Goal: Task Accomplishment & Management: Complete application form

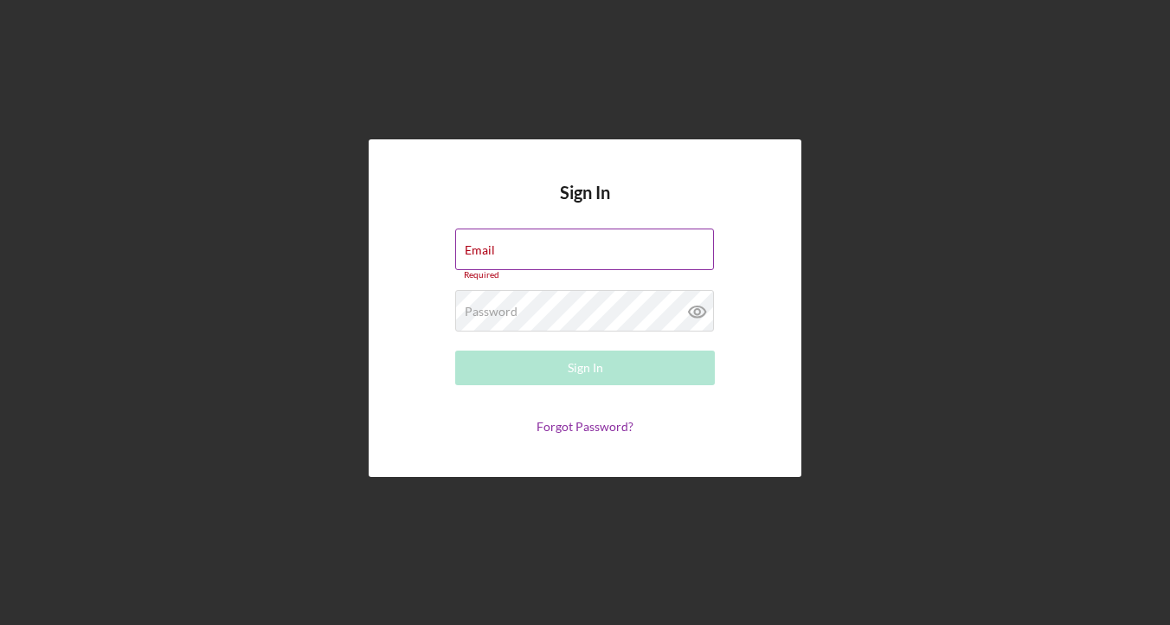
type input "[EMAIL_ADDRESS][DOMAIN_NAME]"
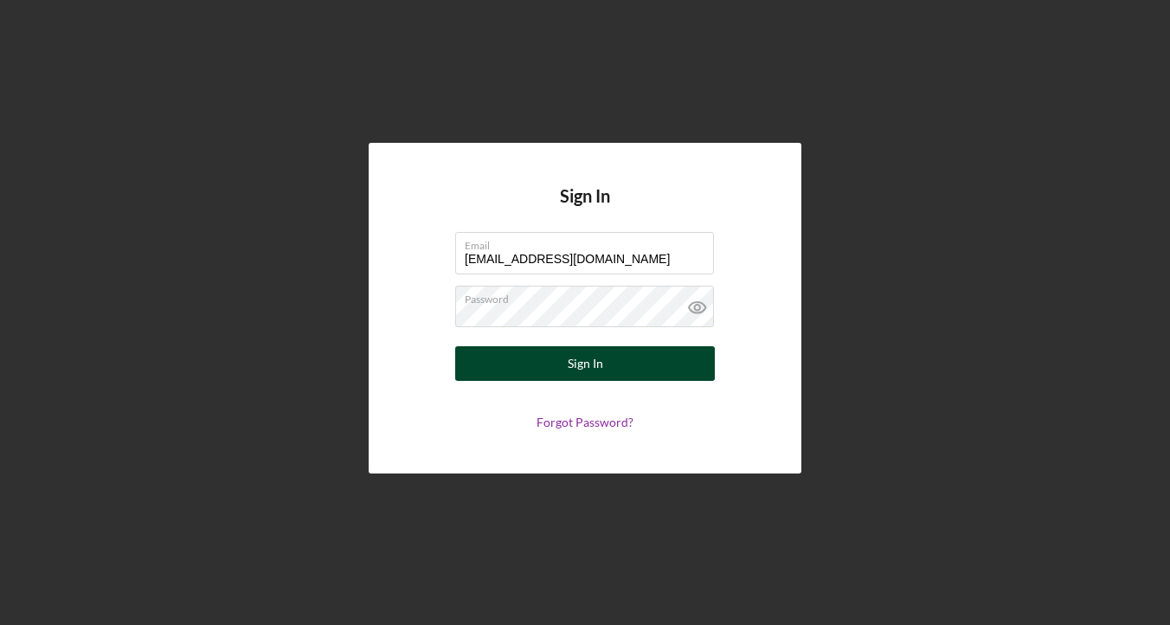
click at [630, 365] on button "Sign In" at bounding box center [585, 363] width 260 height 35
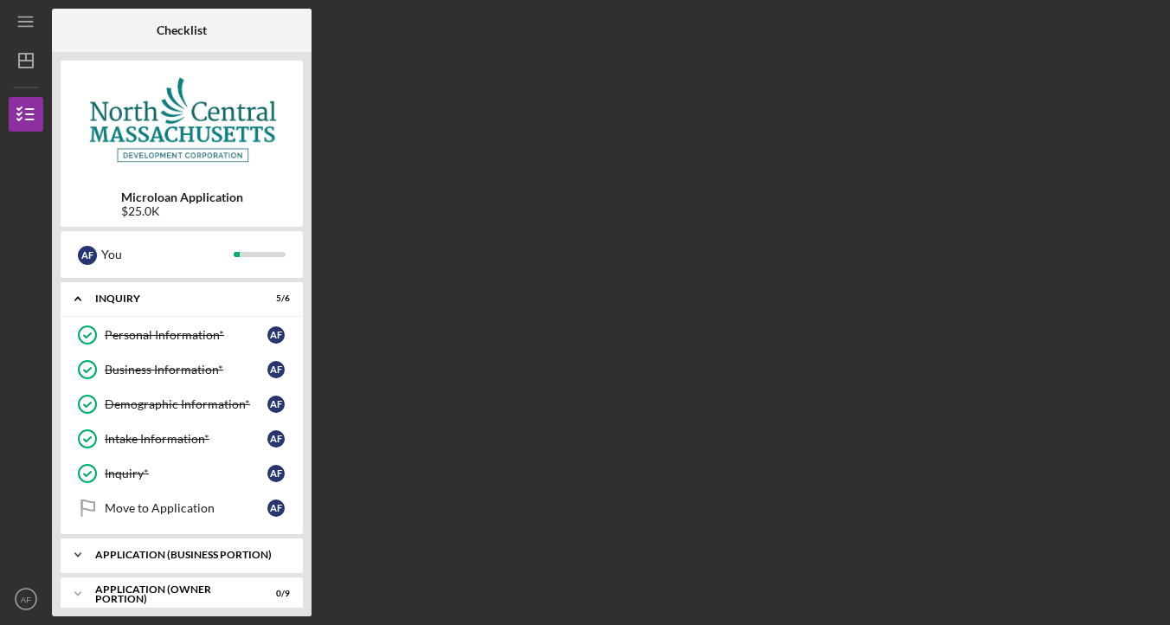
click at [176, 552] on div "APPLICATION (BUSINESS PORTION)" at bounding box center [188, 554] width 186 height 10
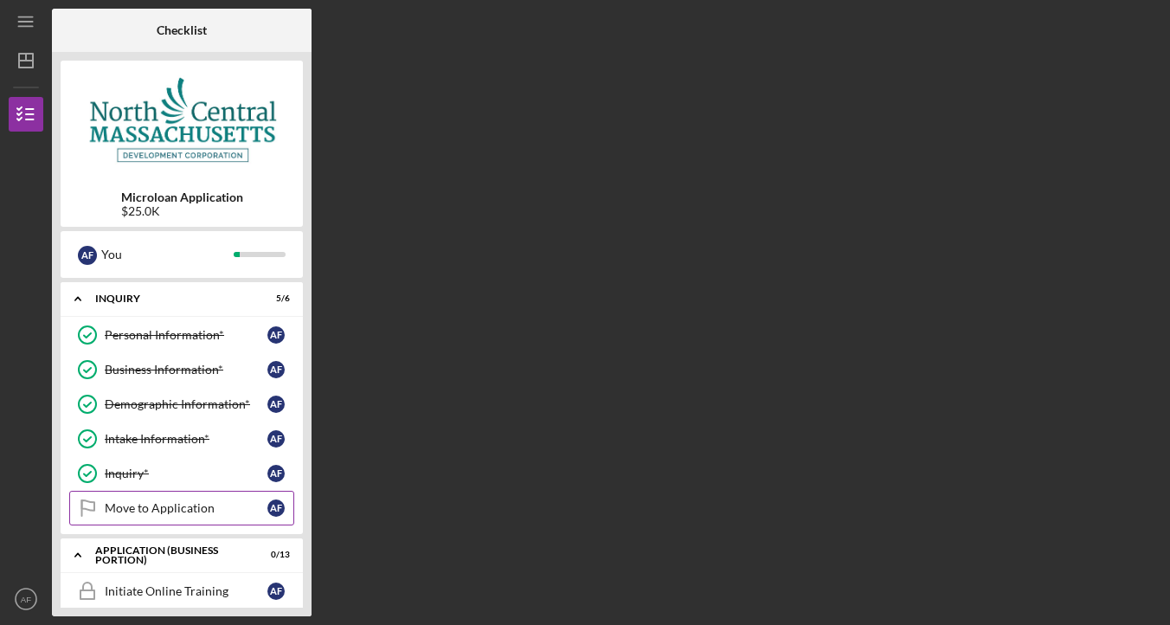
click at [168, 510] on div "Move to Application" at bounding box center [186, 508] width 163 height 14
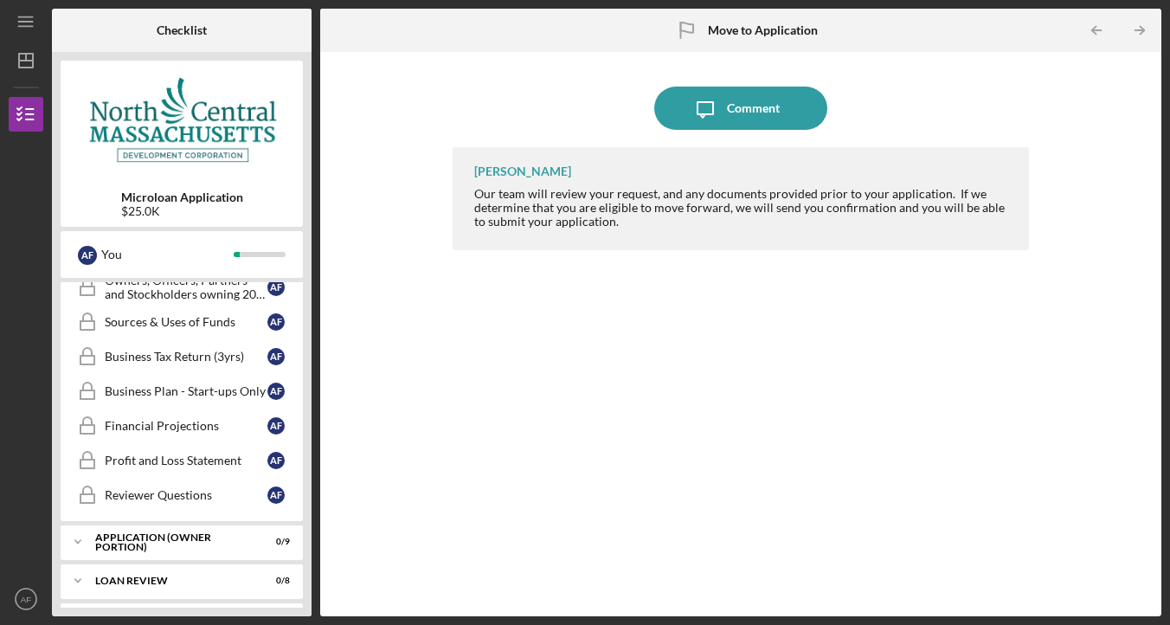
scroll to position [628, 0]
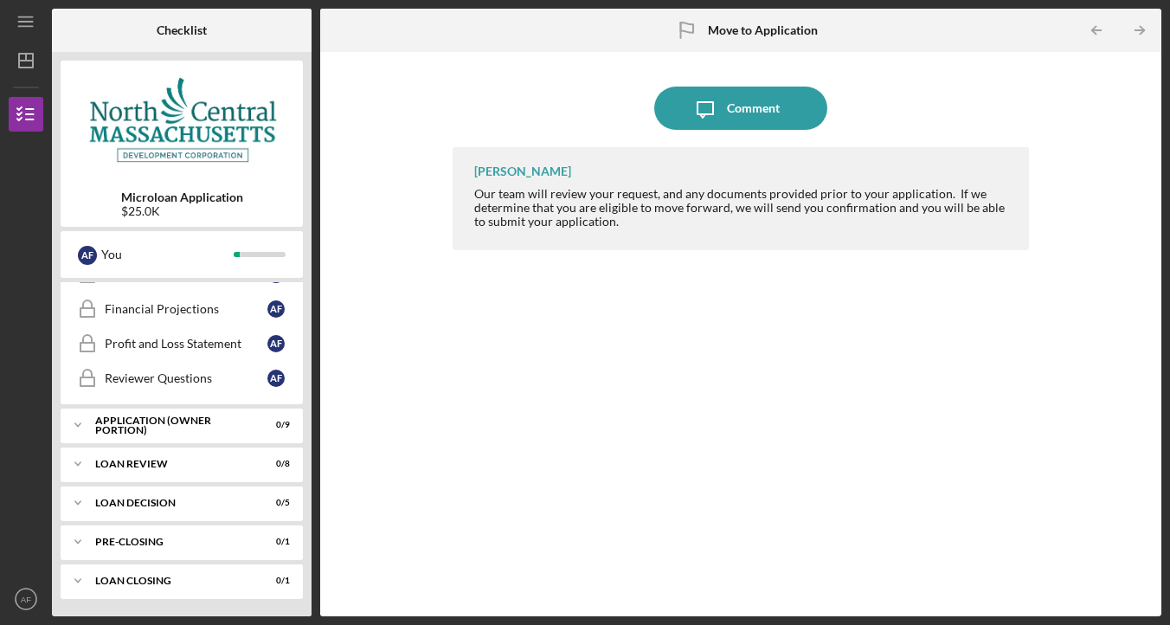
click at [19, 80] on nav "Icon/Menu Icon/Dashboard Dashboard Microloan Application Checklist Icon/Table P…" at bounding box center [30, 308] width 43 height 616
click at [19, 64] on polygon "button" at bounding box center [26, 61] width 14 height 14
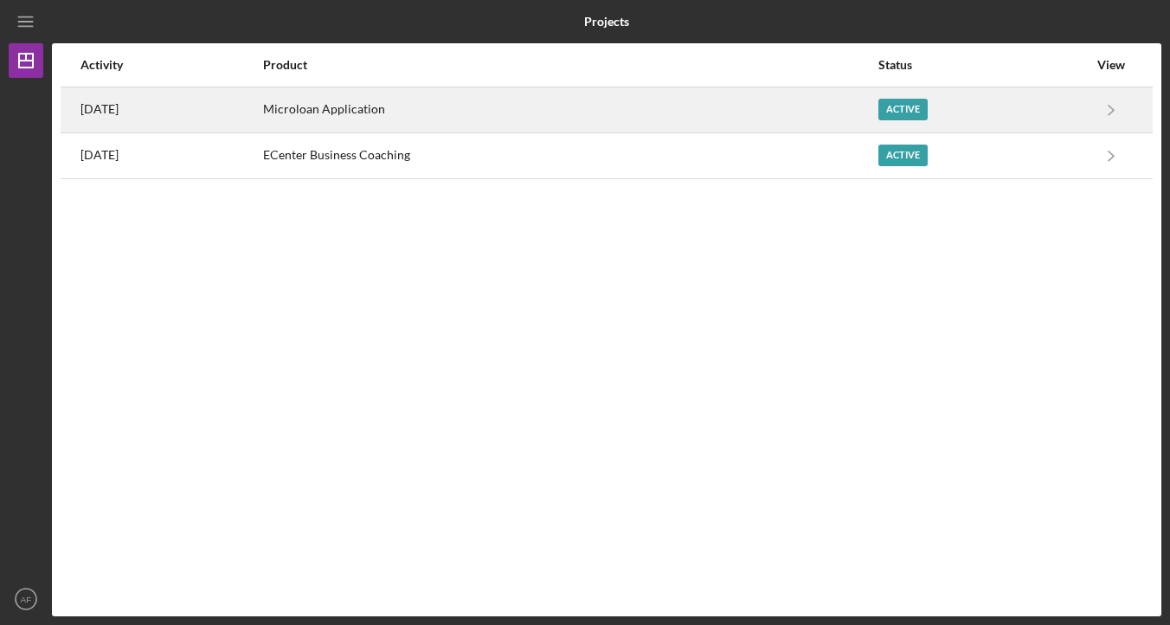
click at [820, 109] on div "Microloan Application" at bounding box center [569, 109] width 613 height 43
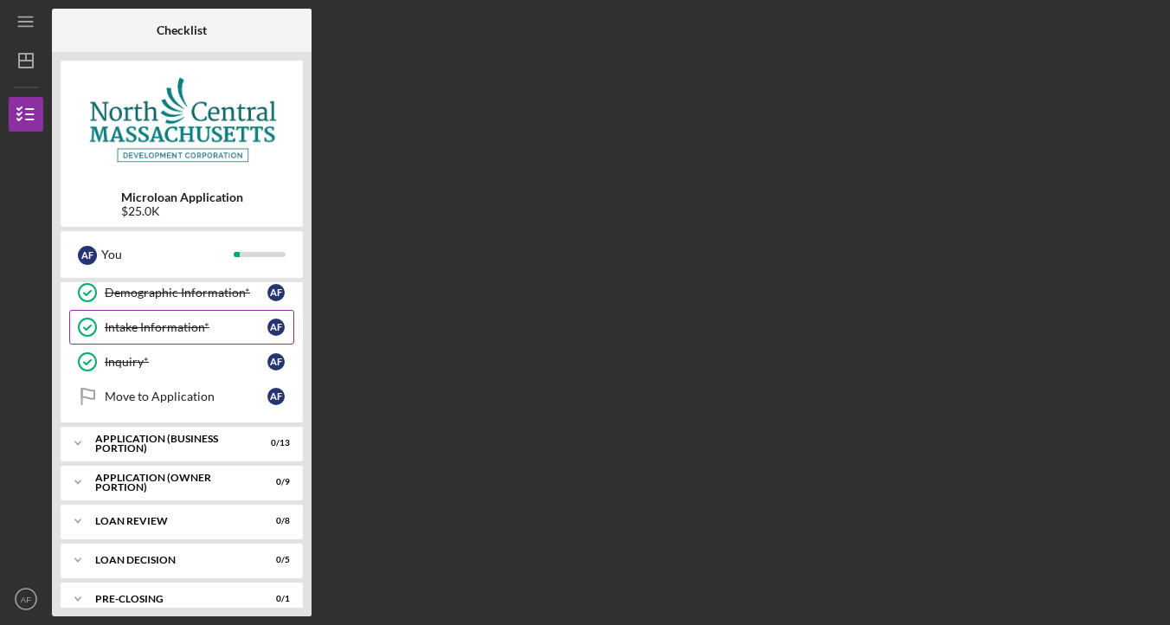
scroll to position [112, 0]
click at [183, 439] on div "APPLICATION (BUSINESS PORTION)" at bounding box center [188, 442] width 186 height 10
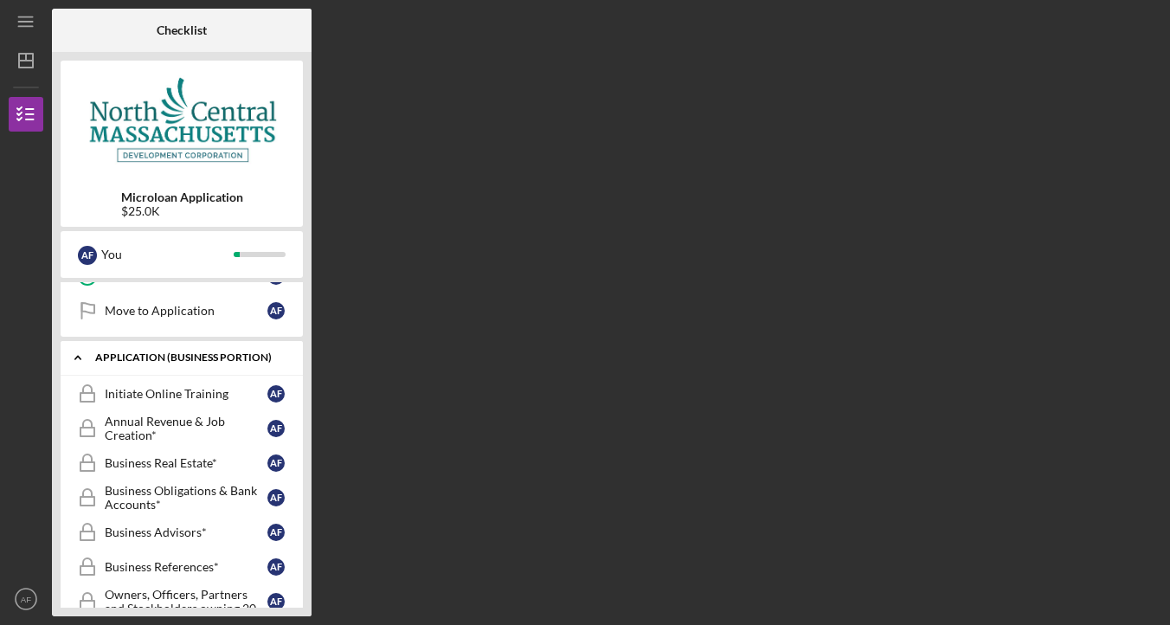
scroll to position [189, 0]
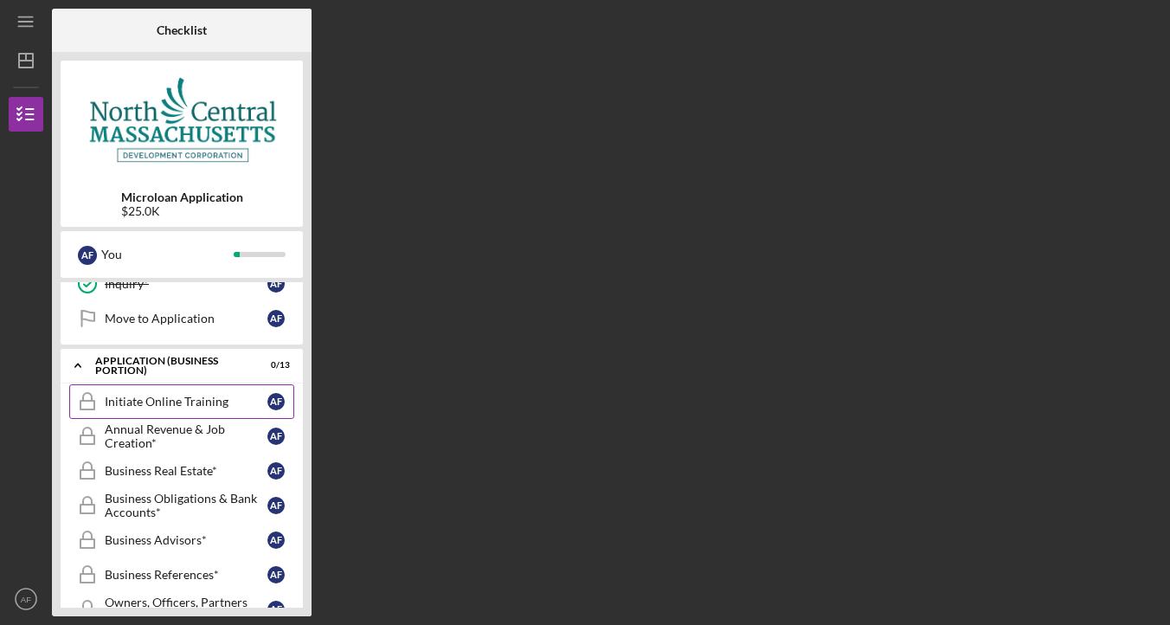
click at [176, 404] on div "Initiate Online Training" at bounding box center [186, 401] width 163 height 14
